Goal: Information Seeking & Learning: Check status

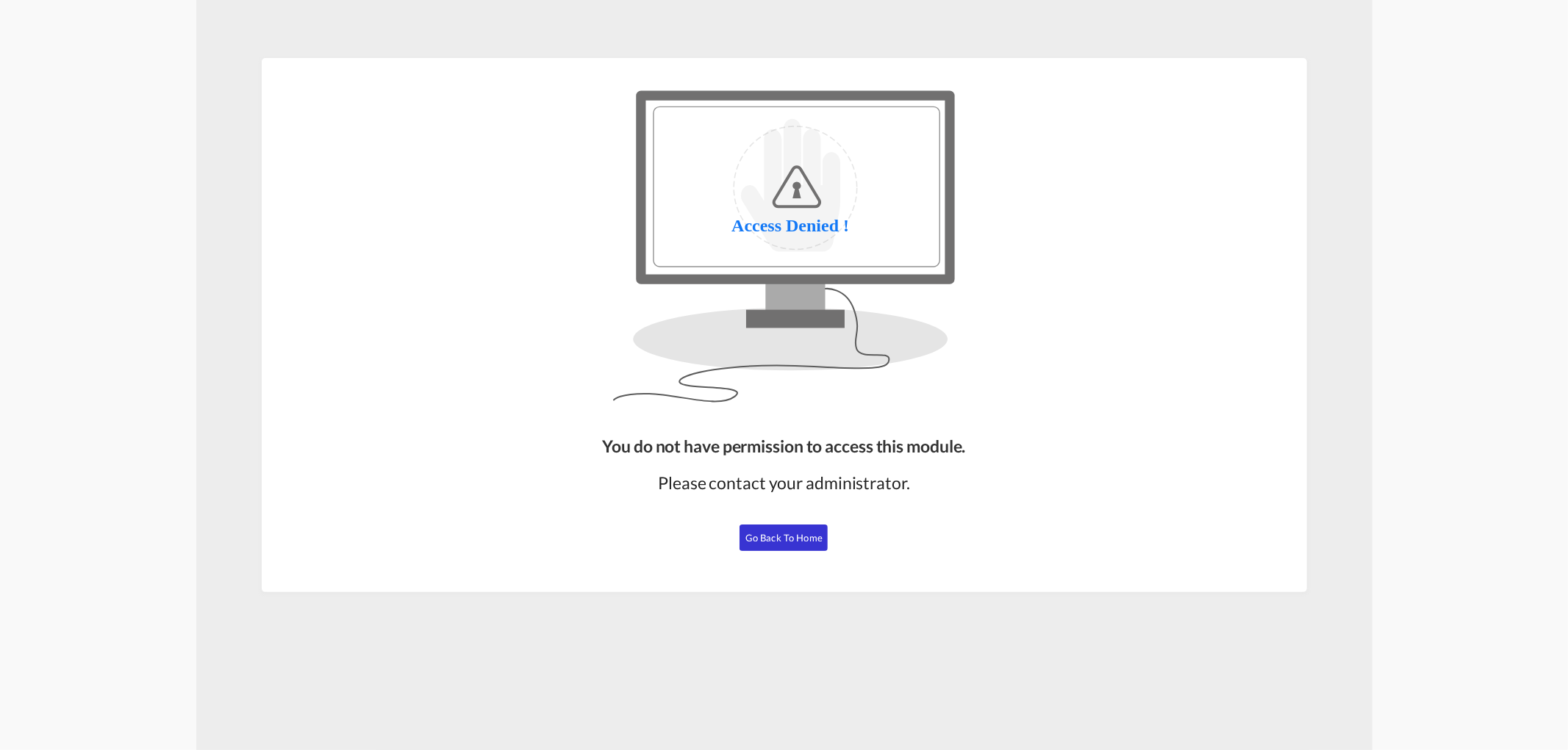
click at [773, 548] on button "Go Back to Home" at bounding box center [784, 538] width 88 height 26
